Goal: Find specific page/section: Find specific page/section

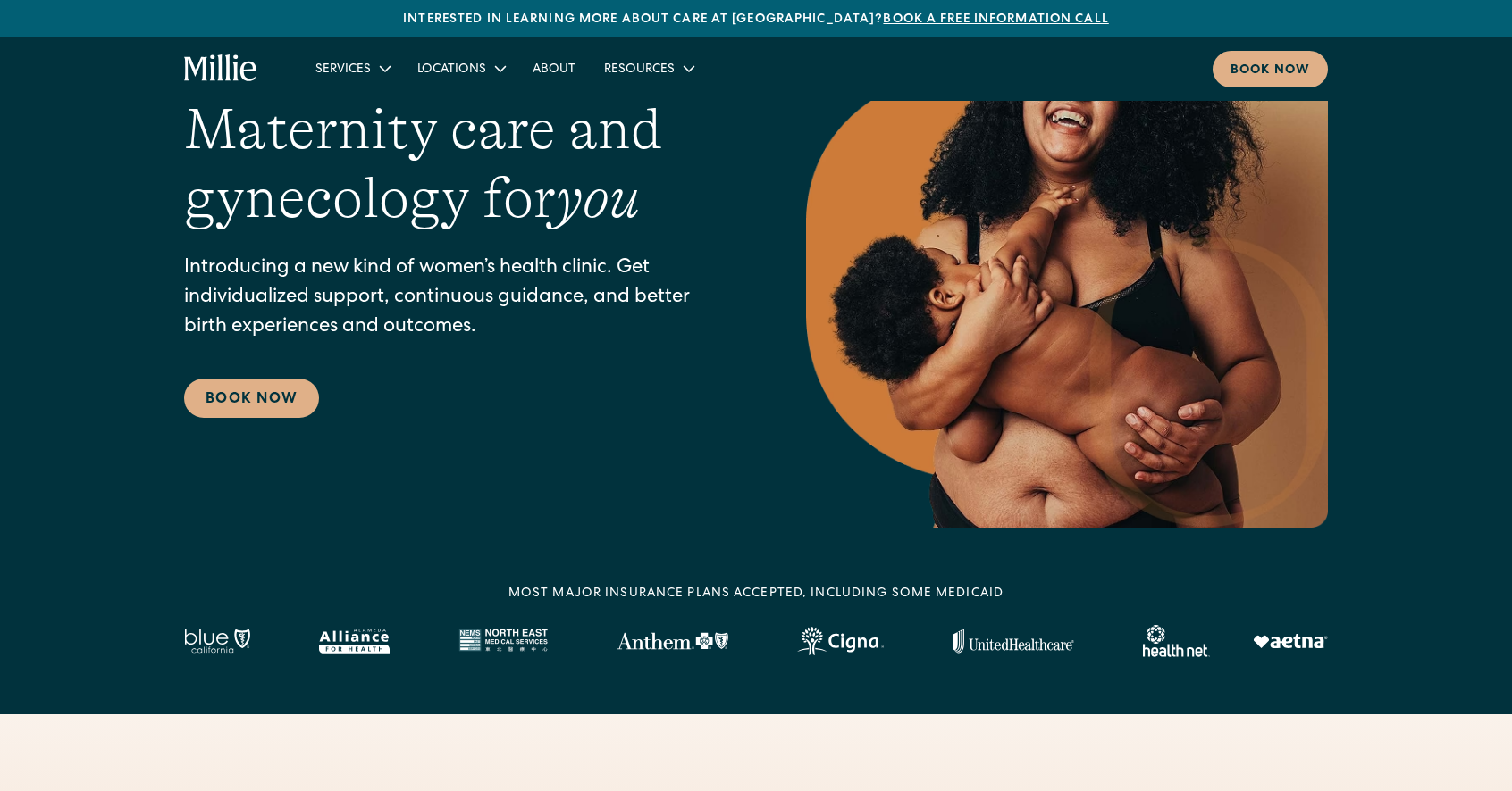
scroll to position [136, 0]
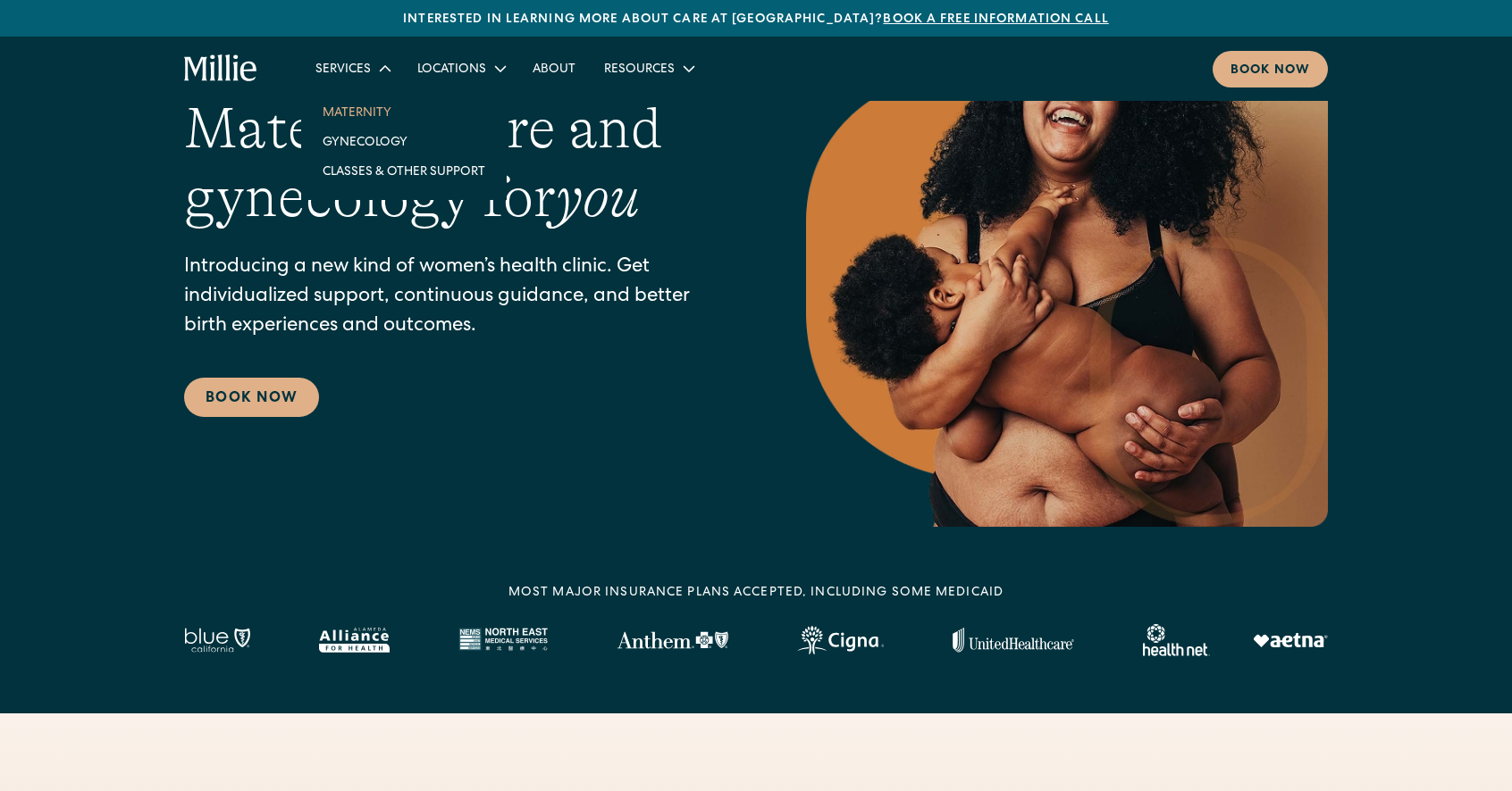
click at [359, 115] on link "Maternity" at bounding box center [404, 112] width 191 height 29
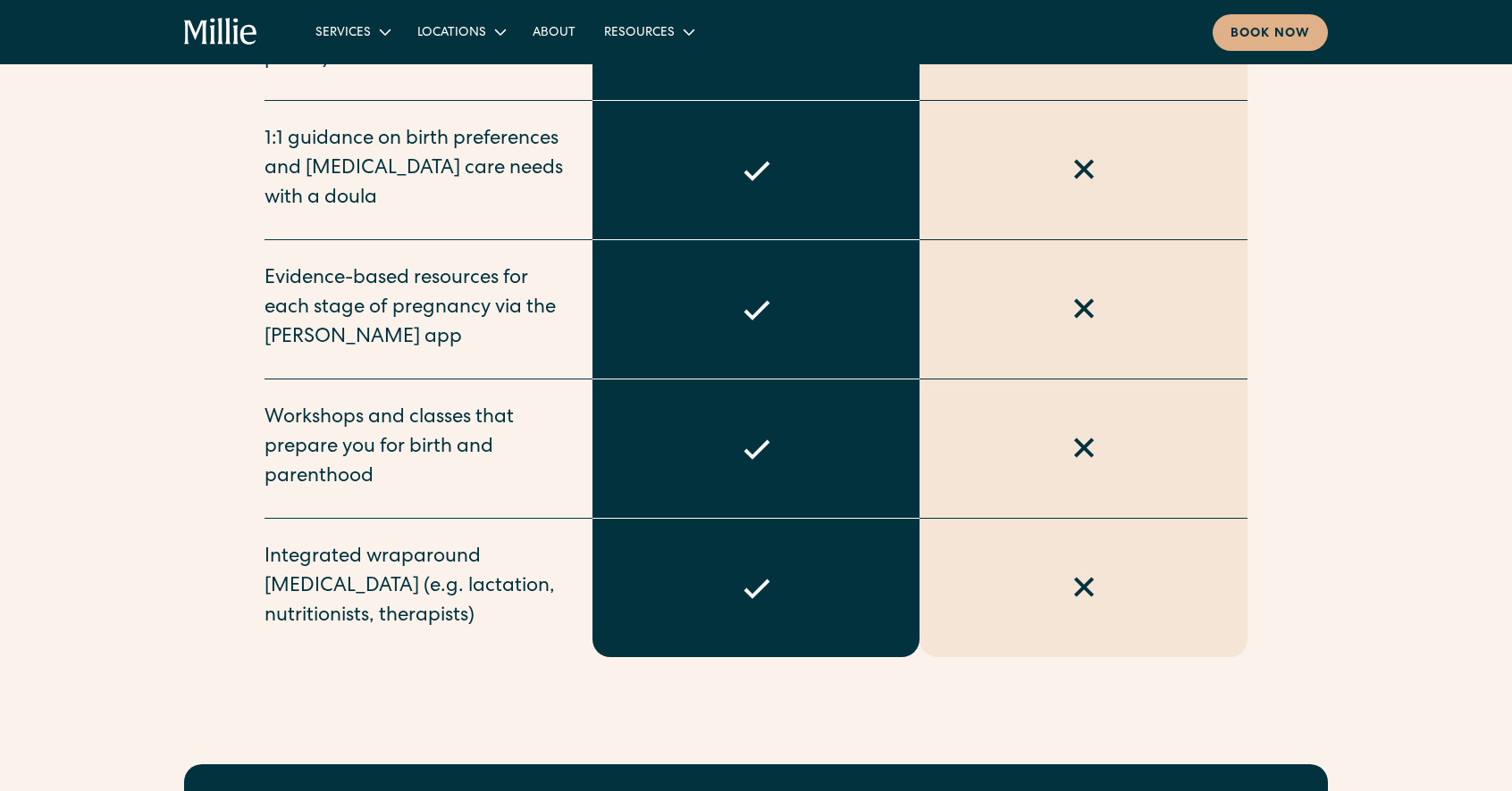
scroll to position [1869, 0]
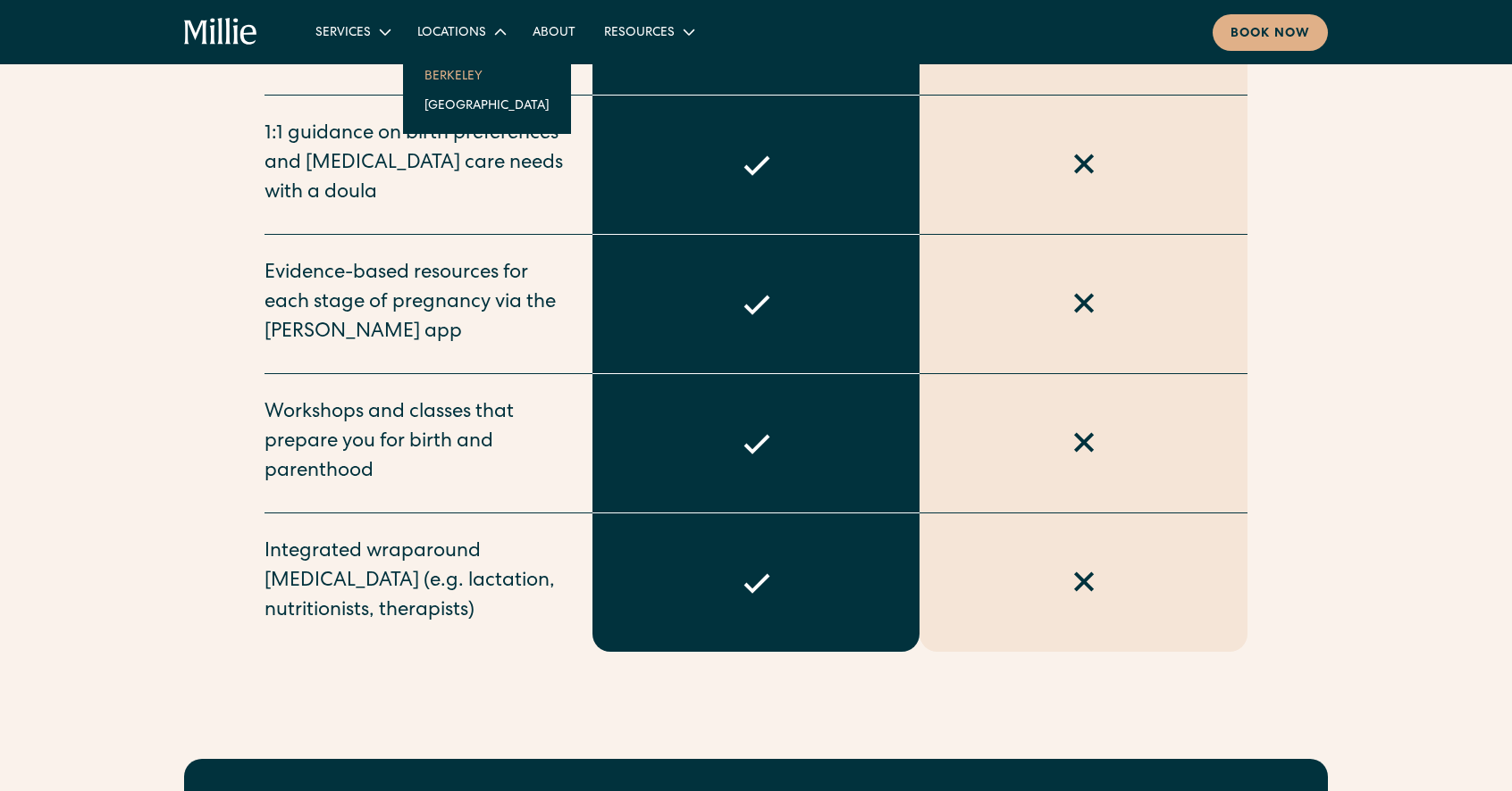
click at [460, 68] on link "Berkeley" at bounding box center [487, 75] width 154 height 29
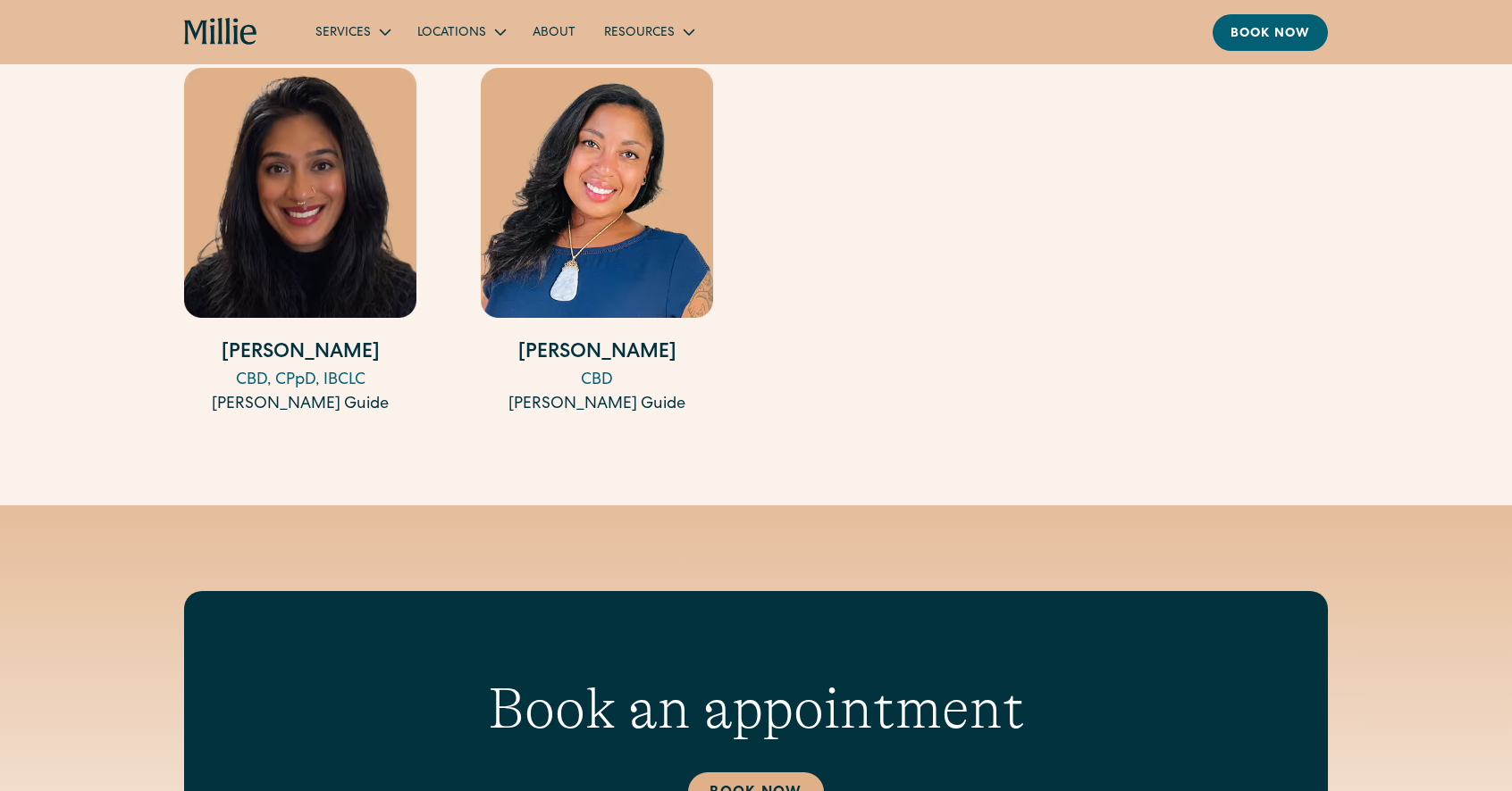
scroll to position [3053, 0]
